Goal: Task Accomplishment & Management: Use online tool/utility

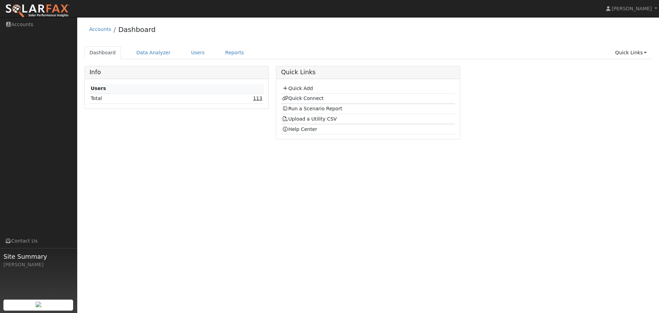
click at [260, 98] on link "113" at bounding box center [257, 97] width 9 height 5
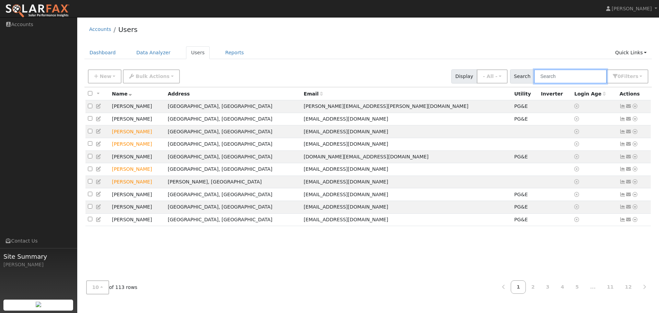
click at [567, 78] on input "text" at bounding box center [570, 76] width 73 height 14
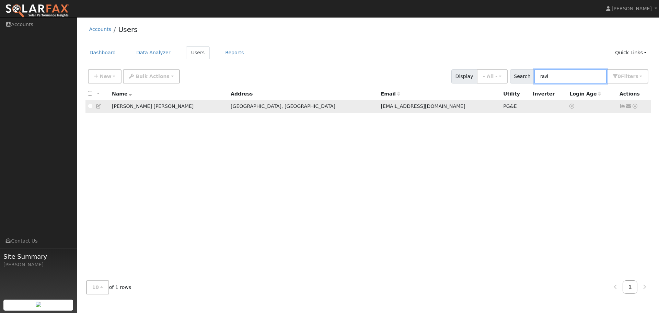
type input "ravi"
click at [637, 108] on icon at bounding box center [635, 106] width 6 height 5
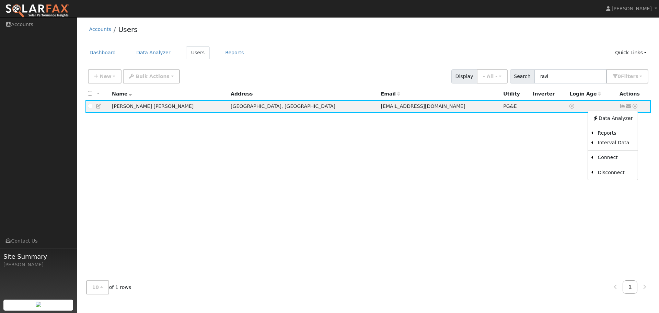
click at [0, 0] on link "Scenario" at bounding box center [0, 0] width 0 height 0
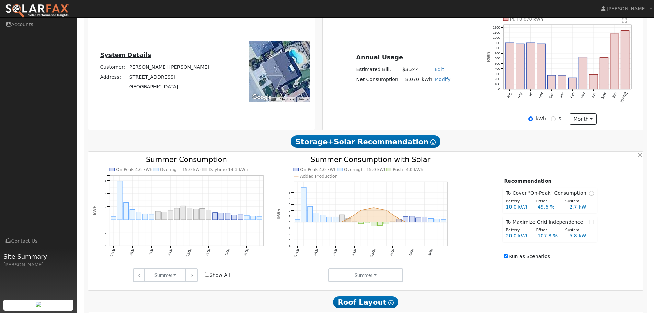
scroll to position [206, 0]
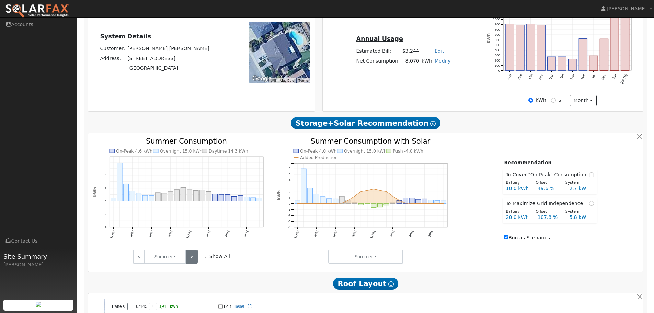
click at [192, 258] on link ">" at bounding box center [191, 256] width 12 height 14
click at [193, 258] on link ">" at bounding box center [191, 256] width 12 height 14
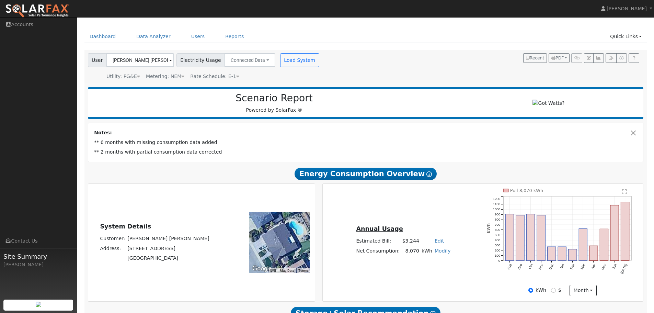
scroll to position [0, 0]
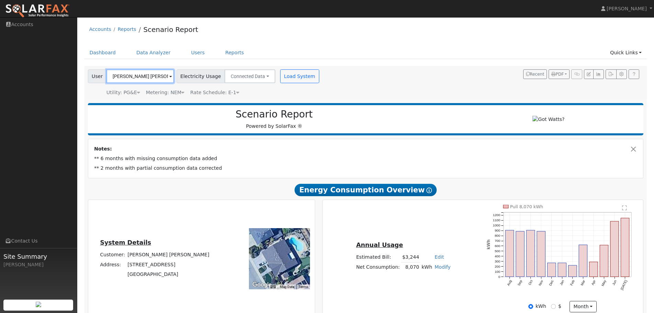
click at [134, 80] on input "Ravi Vijay" at bounding box center [140, 76] width 68 height 14
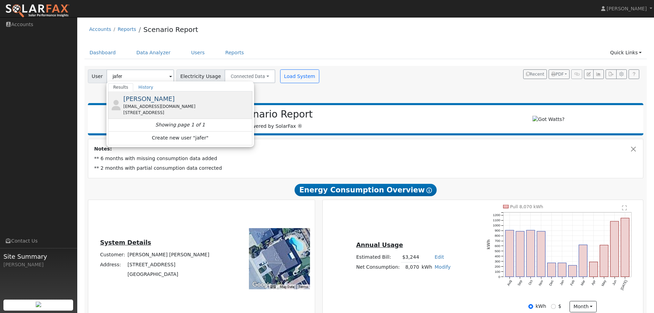
click at [138, 96] on span "Jafer Rizvi" at bounding box center [148, 98] width 51 height 7
type input "Jafer Rizvi"
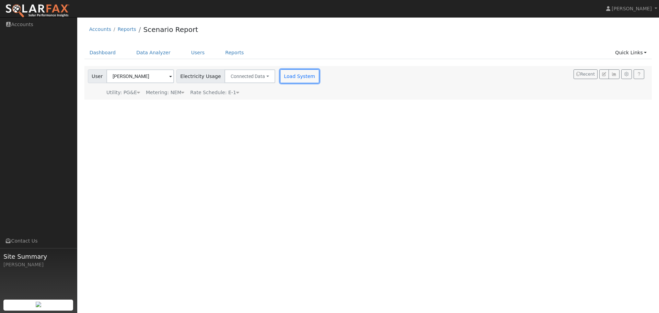
click at [295, 74] on button "Load System" at bounding box center [299, 76] width 39 height 14
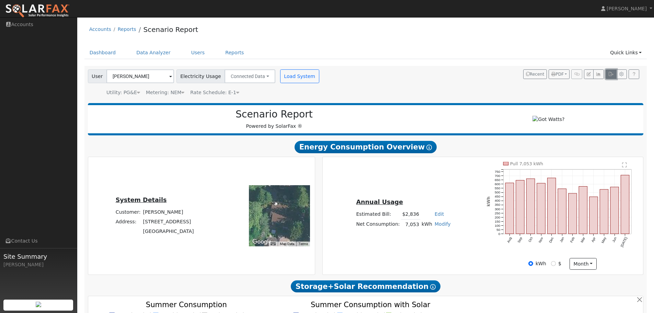
click at [610, 74] on icon "button" at bounding box center [610, 74] width 5 height 4
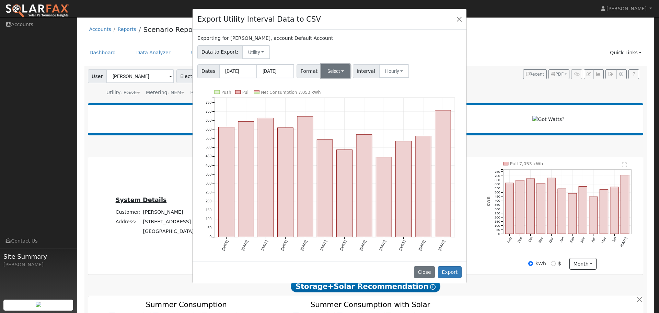
click at [337, 70] on button "Select" at bounding box center [335, 71] width 29 height 14
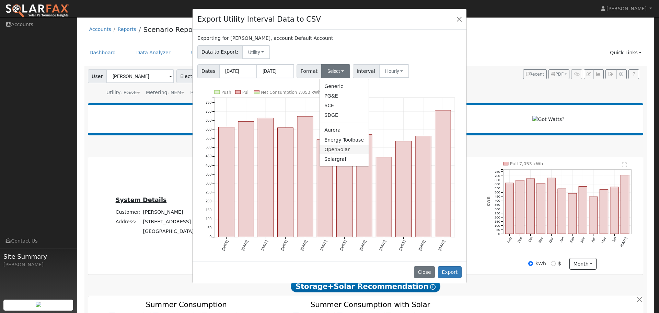
click at [343, 148] on link "OpenSolar" at bounding box center [343, 149] width 49 height 10
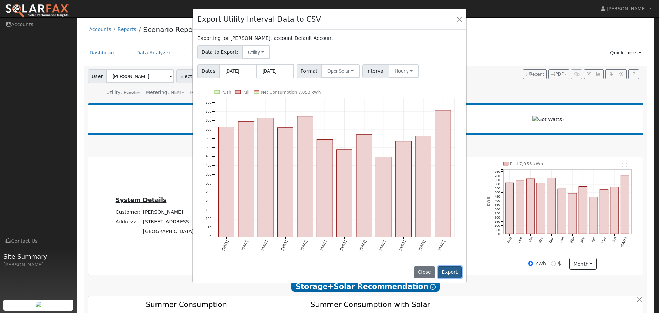
click at [444, 270] on button "Export" at bounding box center [450, 272] width 24 height 12
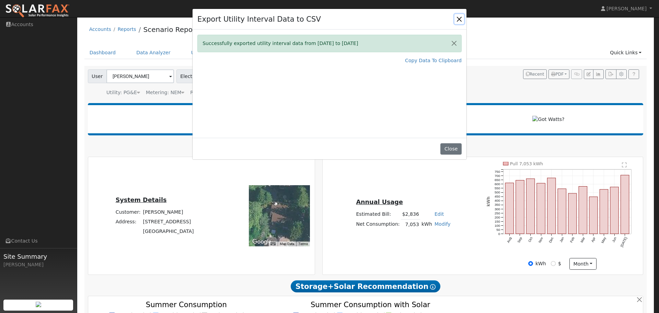
click at [458, 20] on button "Close" at bounding box center [459, 19] width 10 height 10
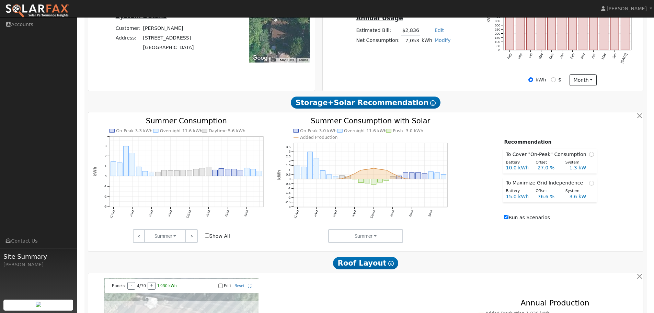
scroll to position [172, 0]
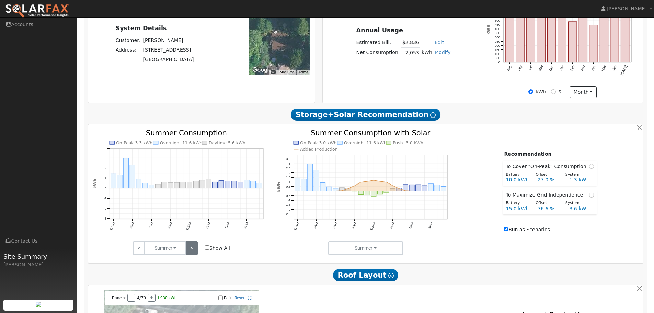
click at [189, 253] on link ">" at bounding box center [191, 248] width 12 height 14
click at [190, 253] on link ">" at bounding box center [191, 248] width 12 height 14
click at [141, 254] on link "<" at bounding box center [139, 248] width 12 height 14
